Goal: Task Accomplishment & Management: Use online tool/utility

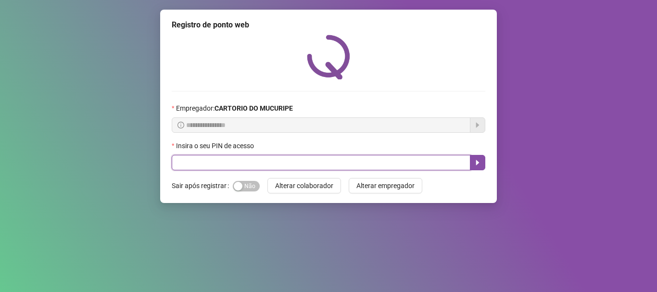
click at [385, 157] on input "text" at bounding box center [321, 162] width 298 height 15
type input "*****"
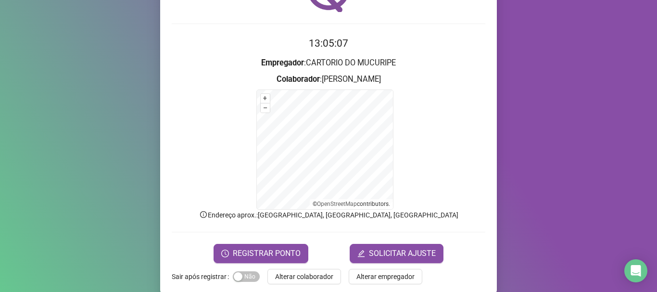
scroll to position [81, 0]
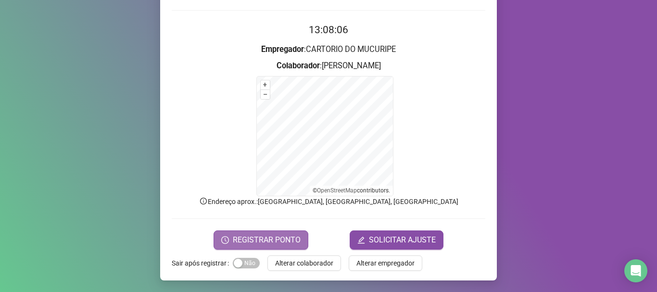
click at [257, 237] on span "REGISTRAR PONTO" at bounding box center [267, 240] width 68 height 12
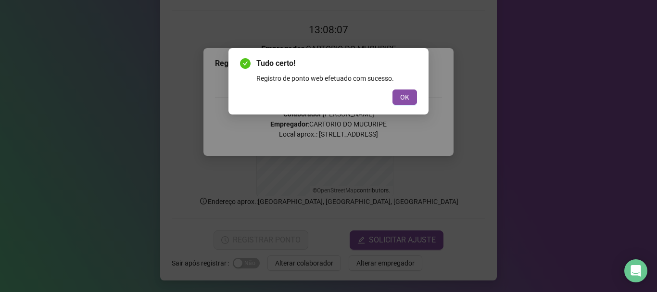
drag, startPoint x: 402, startPoint y: 99, endPoint x: 415, endPoint y: 124, distance: 27.9
click at [404, 98] on span "OK" at bounding box center [404, 97] width 9 height 11
